Goal: Complete application form

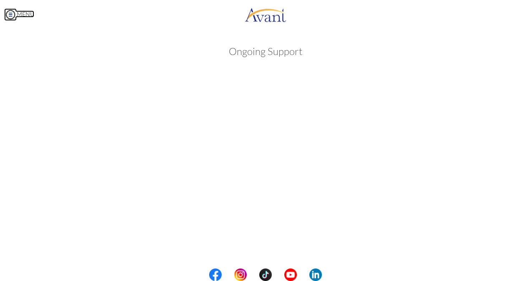
click at [11, 14] on body "Maintenance break. Please come back in 2 hours. MENU My Status What is the next…" at bounding box center [265, 140] width 531 height 281
click at [9, 14] on img at bounding box center [10, 14] width 13 height 13
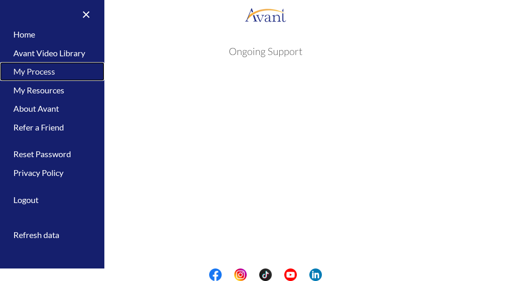
click at [38, 73] on link "My Process" at bounding box center [52, 71] width 104 height 19
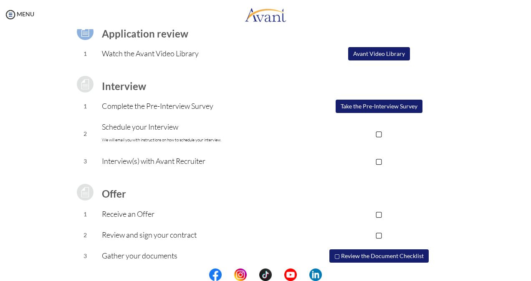
scroll to position [83, 0]
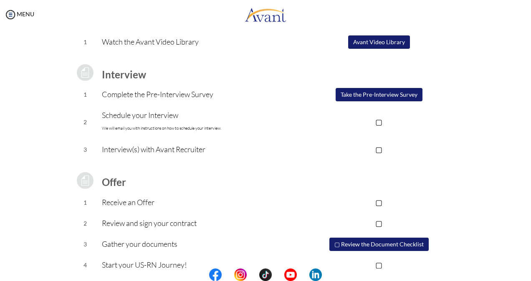
click at [378, 151] on p "▢" at bounding box center [378, 150] width 167 height 12
click at [378, 149] on p "▣" at bounding box center [378, 150] width 167 height 12
click at [391, 95] on button "Take the Pre-Interview Survey" at bounding box center [379, 94] width 87 height 13
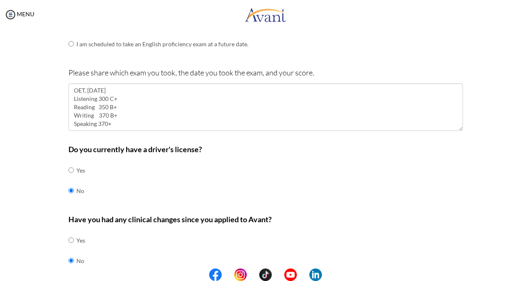
scroll to position [328, 0]
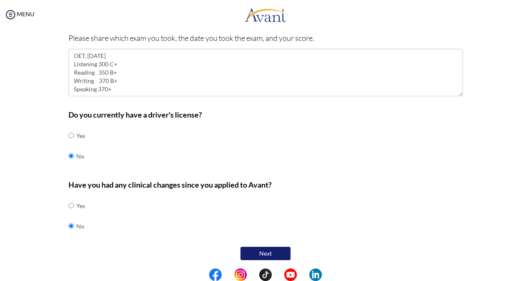
click at [260, 253] on button "Next" at bounding box center [265, 253] width 50 height 13
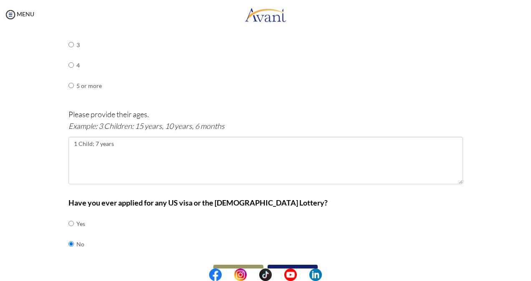
scroll to position [458, 0]
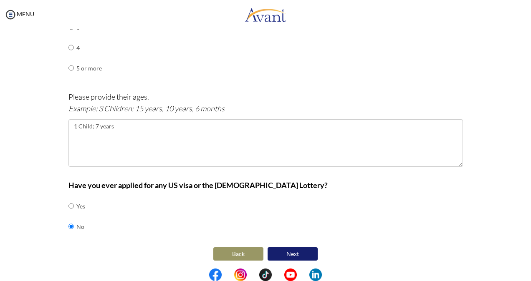
click at [301, 251] on button "Next" at bounding box center [293, 254] width 50 height 13
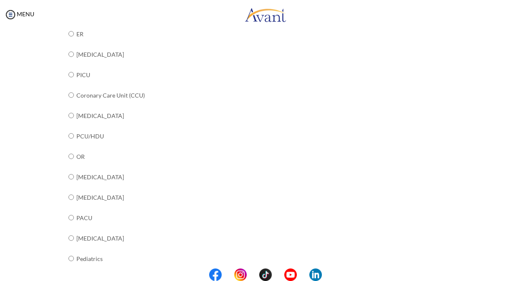
scroll to position [321, 0]
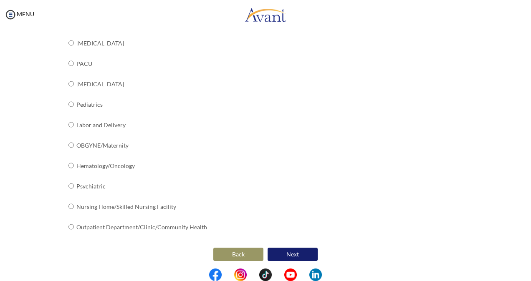
click at [297, 254] on button "Next" at bounding box center [293, 254] width 50 height 13
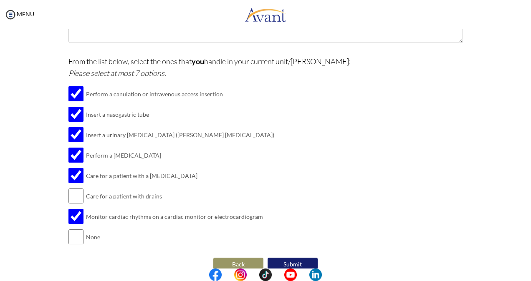
scroll to position [217, 0]
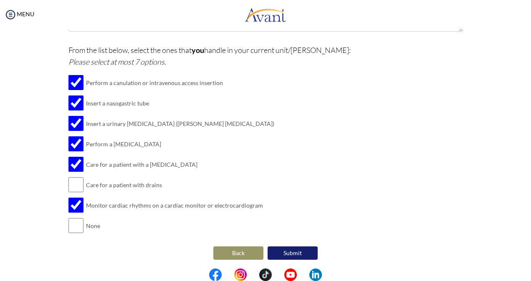
click at [291, 253] on button "Submit" at bounding box center [293, 253] width 50 height 13
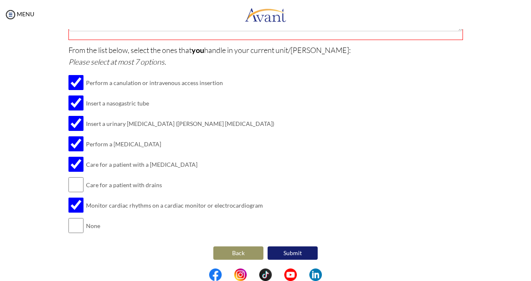
scroll to position [219, 0]
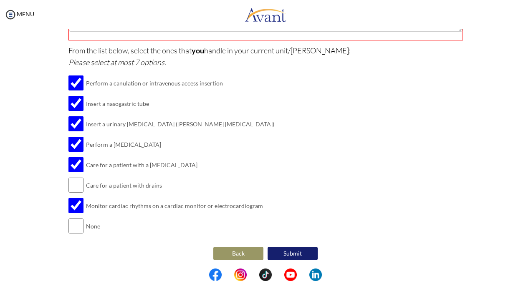
click at [236, 252] on button "Back" at bounding box center [238, 253] width 50 height 13
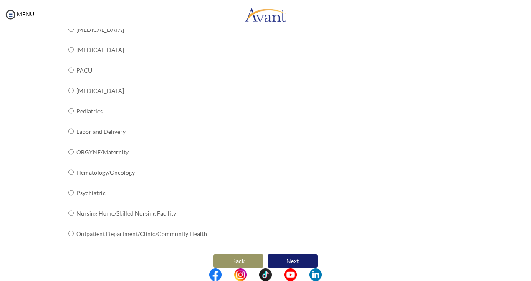
scroll to position [321, 0]
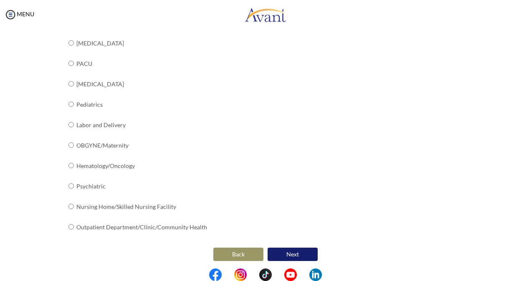
click at [284, 250] on button "Next" at bounding box center [293, 254] width 50 height 13
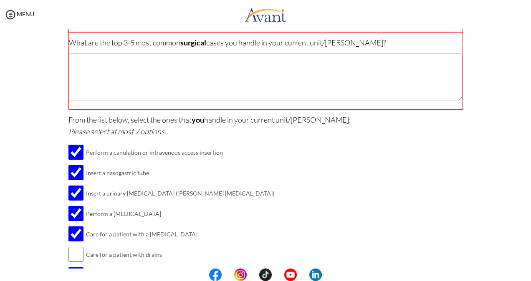
scroll to position [219, 0]
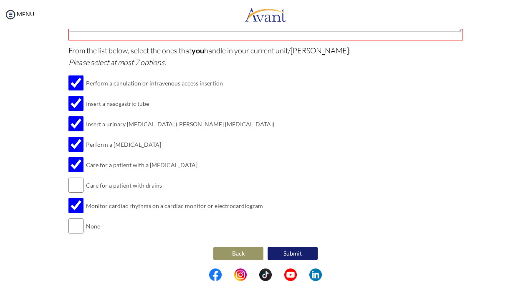
click at [239, 249] on button "Back" at bounding box center [238, 253] width 50 height 13
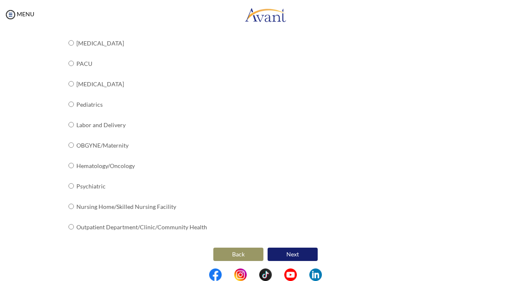
click at [237, 252] on button "Back" at bounding box center [238, 254] width 50 height 13
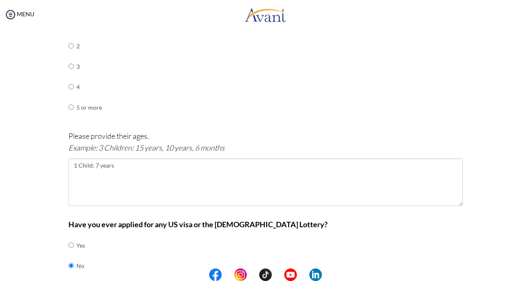
scroll to position [458, 0]
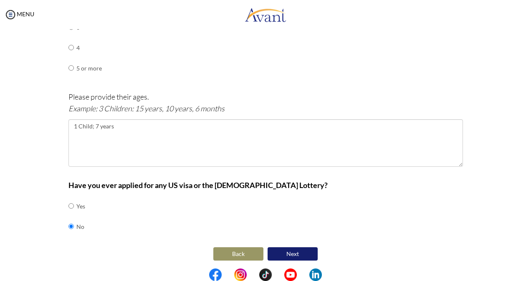
click at [224, 252] on button "Back" at bounding box center [238, 254] width 50 height 13
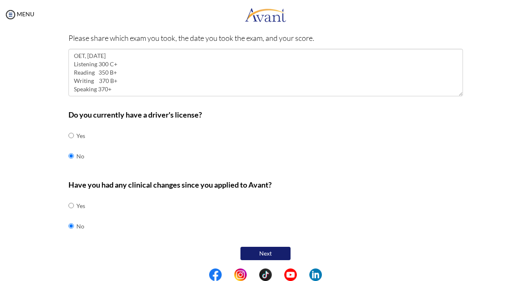
click at [251, 251] on button "Next" at bounding box center [265, 253] width 50 height 13
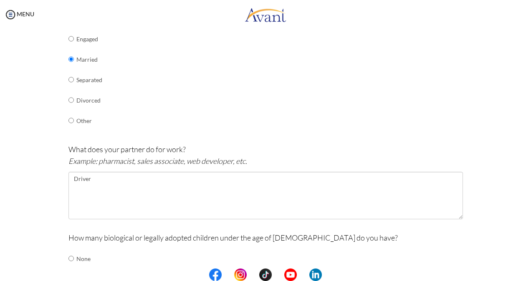
scroll to position [0, 0]
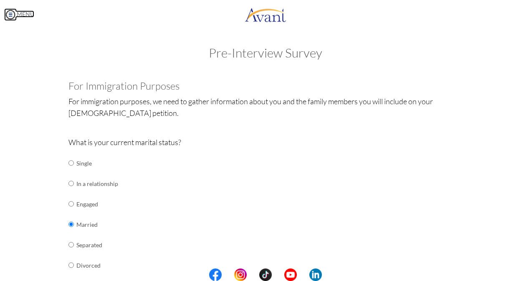
click at [8, 14] on img at bounding box center [10, 14] width 13 height 13
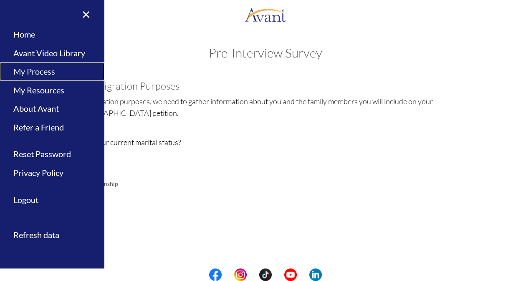
click at [42, 72] on link "My Process" at bounding box center [52, 71] width 104 height 19
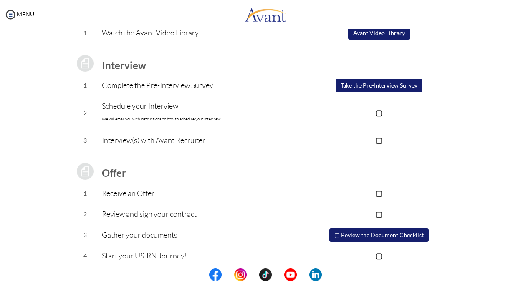
scroll to position [98, 0]
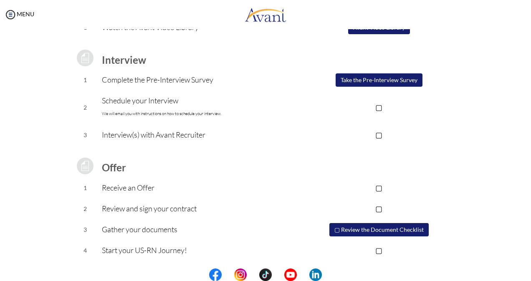
click at [386, 230] on button "▢ Review the Document Checklist" at bounding box center [378, 229] width 99 height 13
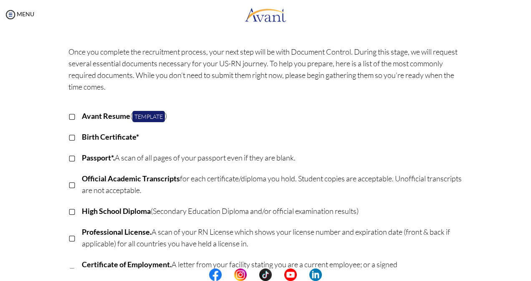
scroll to position [0, 0]
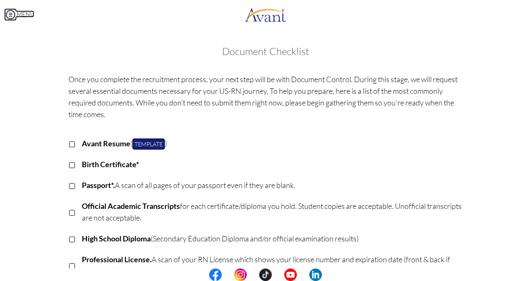
click at [10, 15] on img at bounding box center [10, 14] width 13 height 13
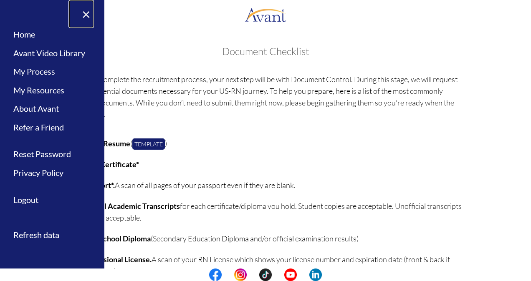
click at [86, 15] on link "×" at bounding box center [80, 14] width 25 height 28
